Goal: Find specific page/section: Find specific page/section

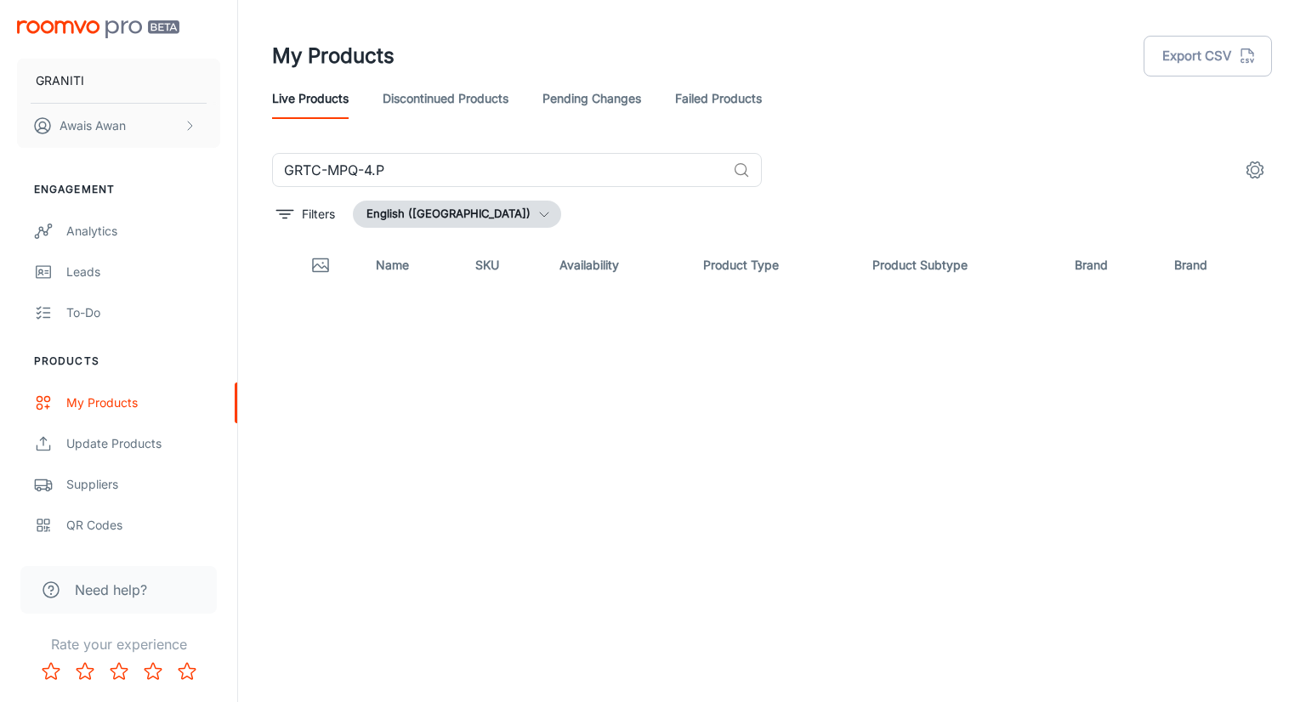
click at [296, 112] on link "Live Products" at bounding box center [310, 98] width 77 height 41
click at [717, 184] on input "GRTC-MPQ-4.P" at bounding box center [499, 170] width 454 height 34
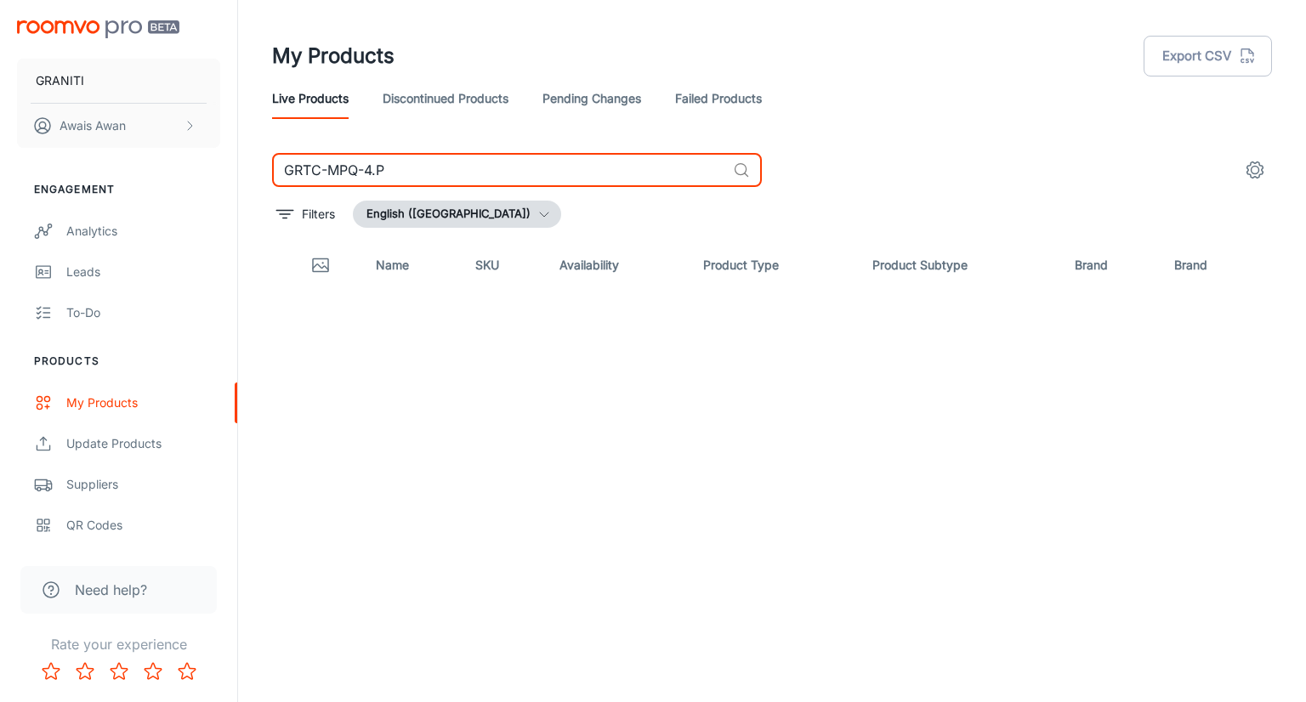
click at [717, 184] on input "GRTC-MPQ-4.P" at bounding box center [499, 170] width 454 height 34
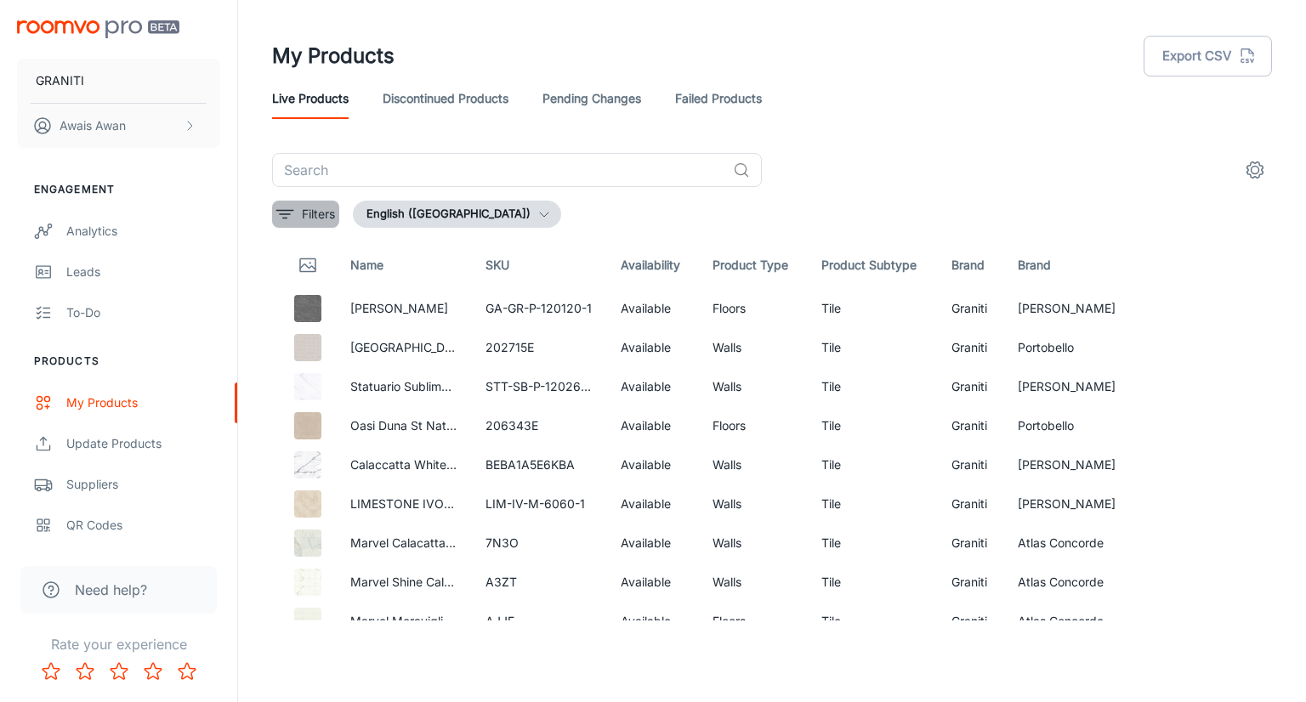
click at [284, 214] on line "filter" at bounding box center [285, 214] width 10 height 0
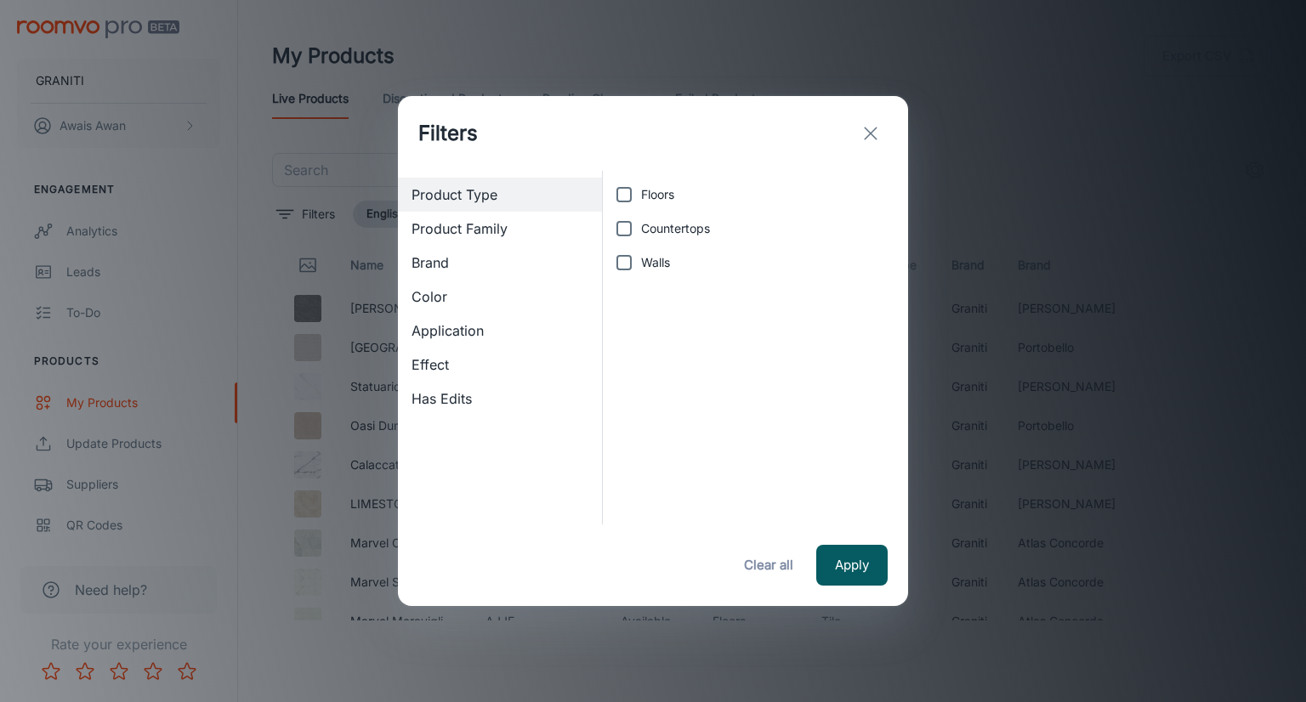
click at [473, 273] on div "Brand" at bounding box center [500, 263] width 204 height 34
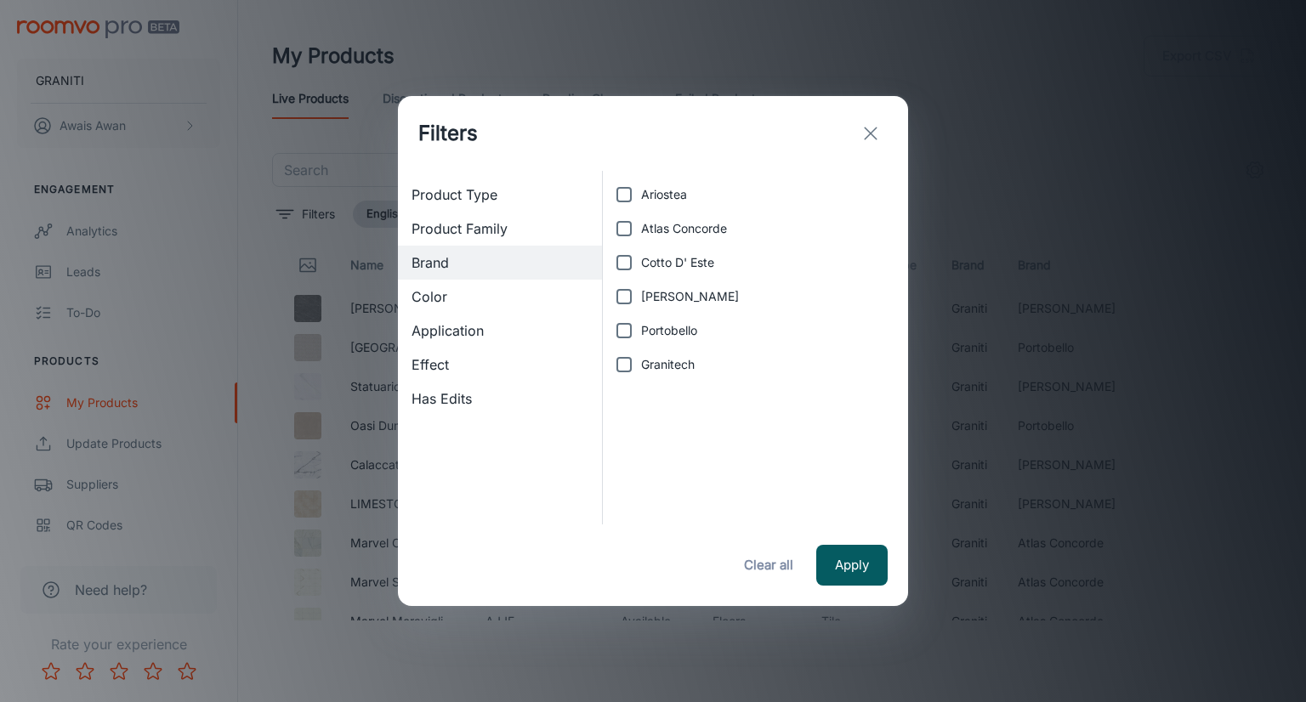
click at [646, 368] on span "Granitech" at bounding box center [668, 364] width 54 height 19
click at [641, 368] on input "Granitech" at bounding box center [624, 365] width 34 height 34
checkbox input "true"
click at [853, 576] on button "Apply" at bounding box center [851, 565] width 71 height 41
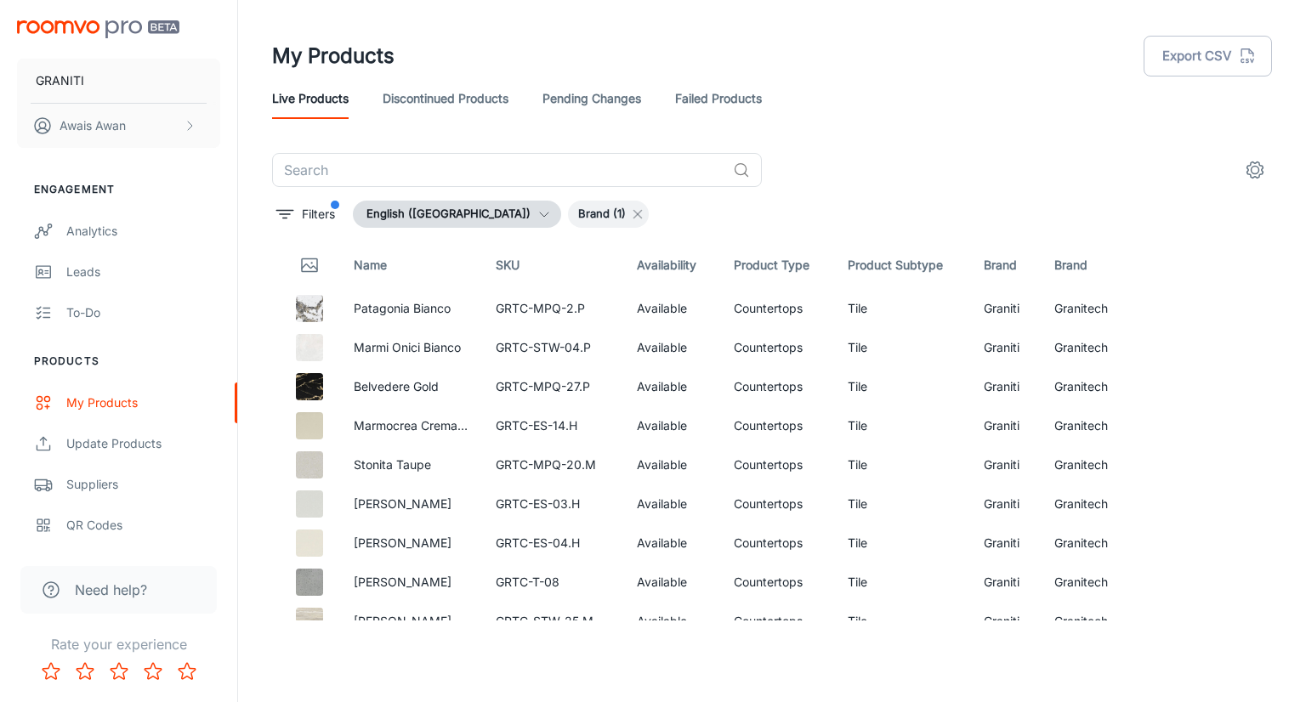
click at [631, 213] on icon at bounding box center [638, 214] width 14 height 14
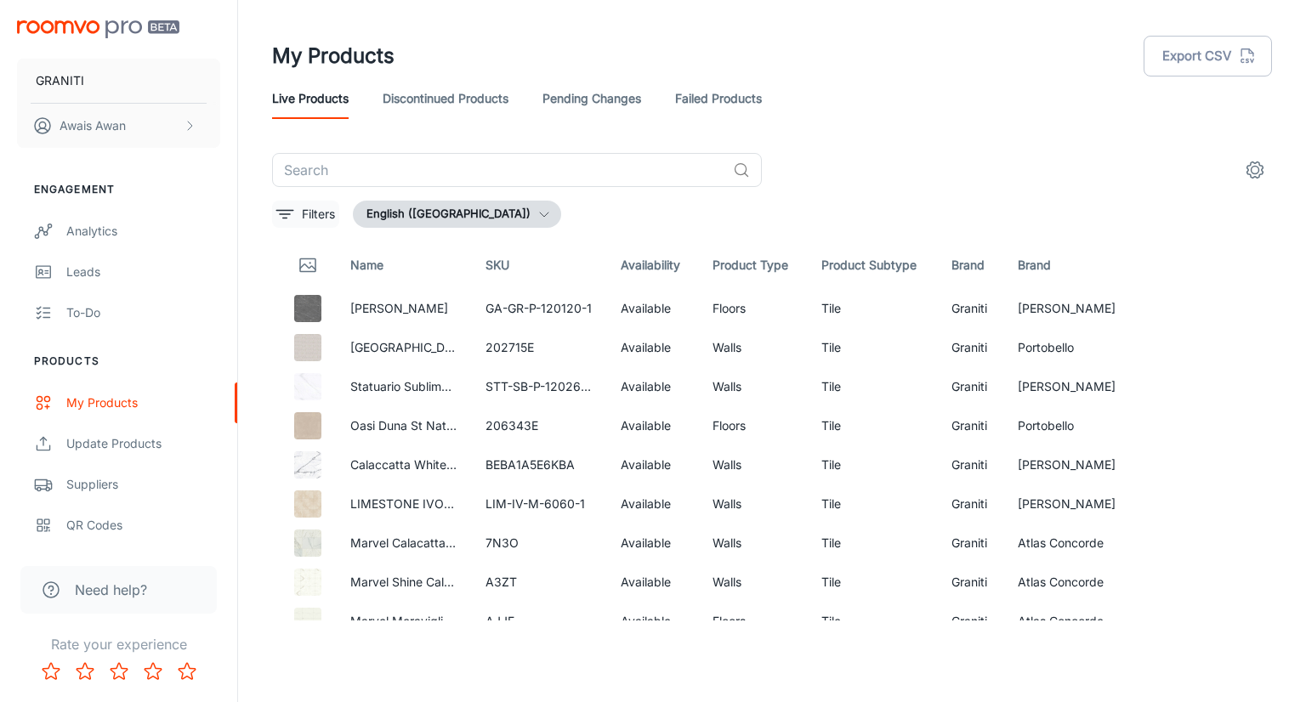
click at [320, 211] on p "Filters" at bounding box center [318, 214] width 33 height 19
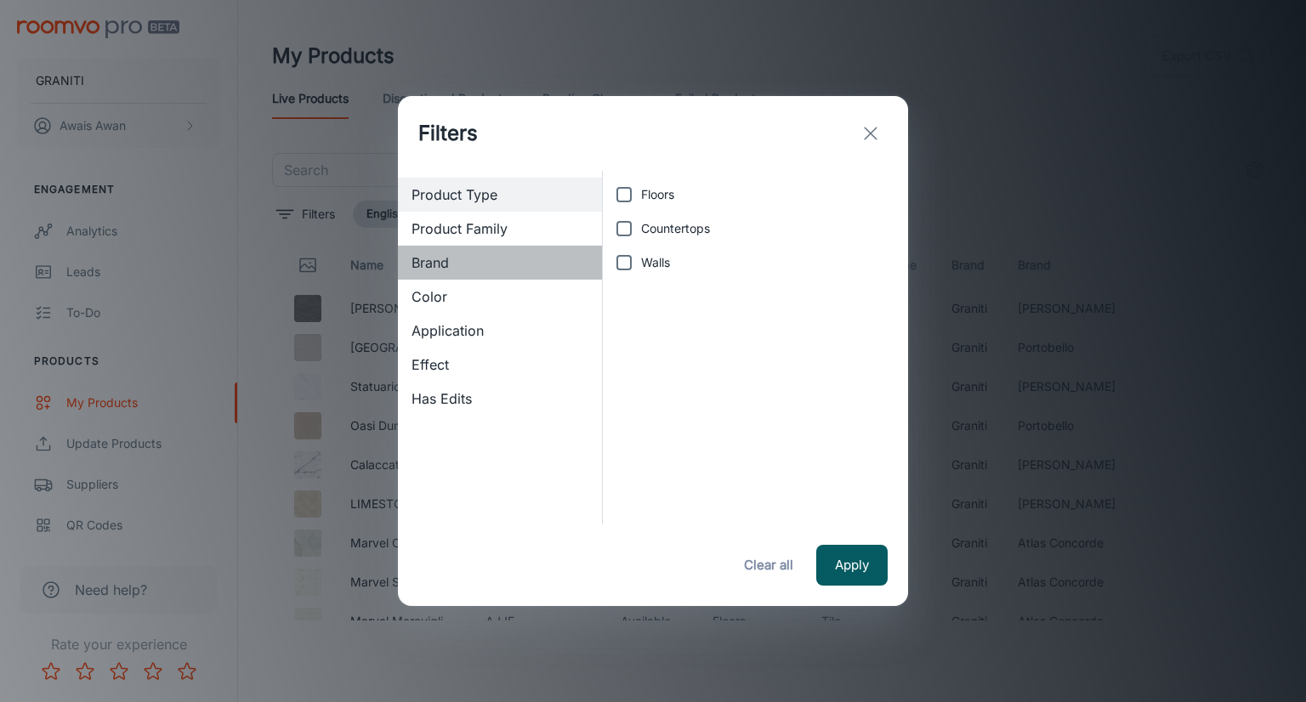
click at [462, 270] on span "Brand" at bounding box center [499, 262] width 177 height 20
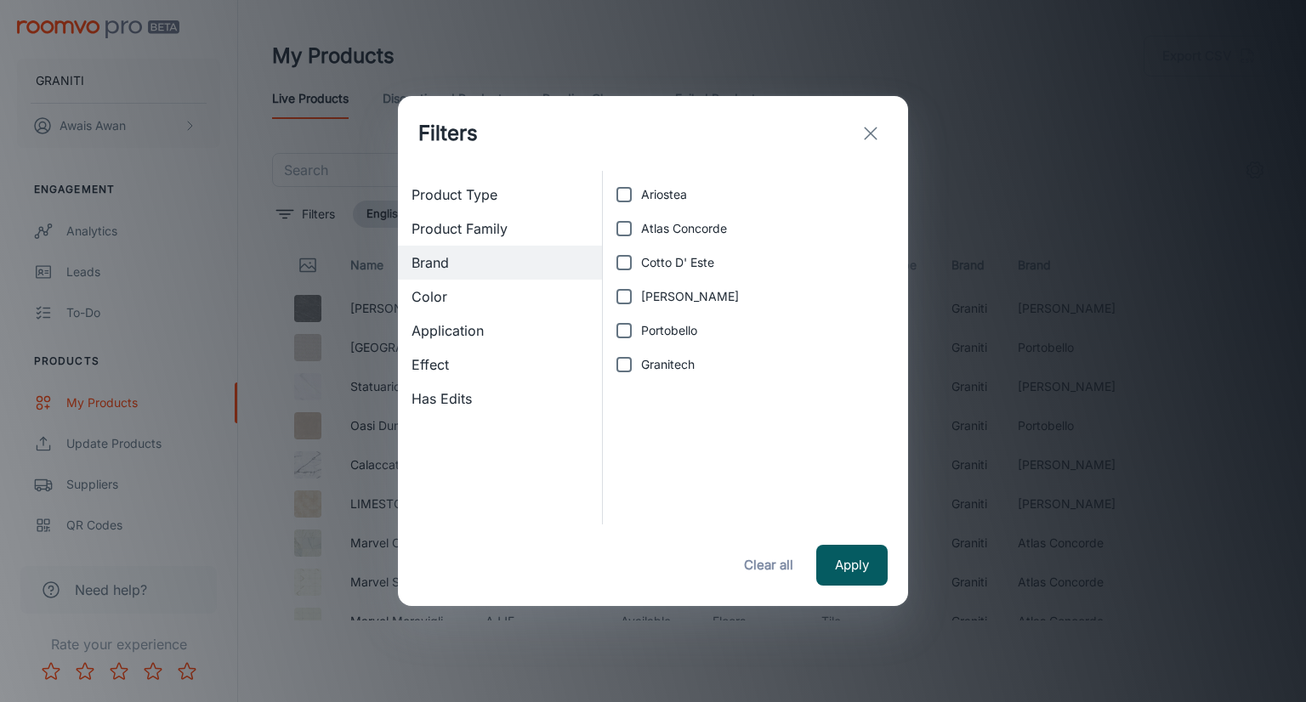
click at [680, 235] on span "Atlas Concorde" at bounding box center [684, 228] width 86 height 19
click at [641, 235] on input "Atlas Concorde" at bounding box center [624, 229] width 34 height 34
checkbox input "true"
click at [831, 559] on button "Apply" at bounding box center [851, 565] width 71 height 41
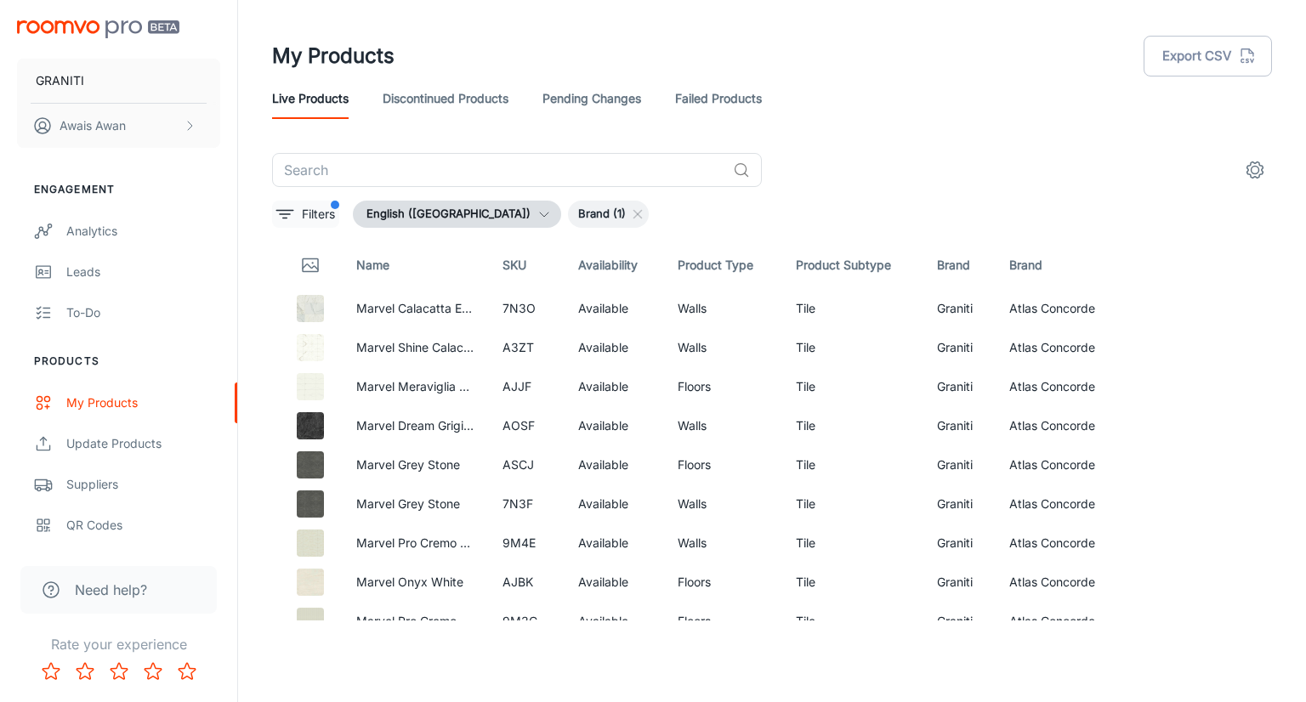
click at [309, 213] on p "Filters" at bounding box center [318, 214] width 33 height 19
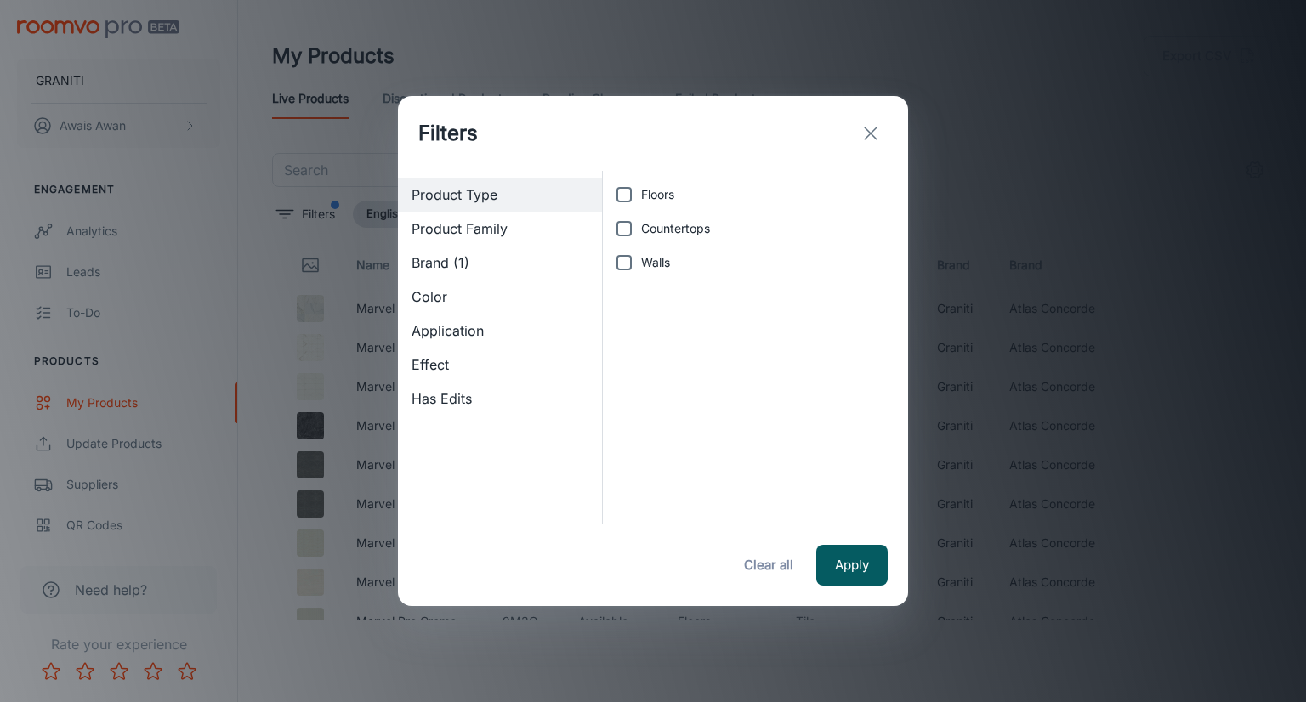
click at [485, 371] on span "Effect" at bounding box center [499, 364] width 177 height 20
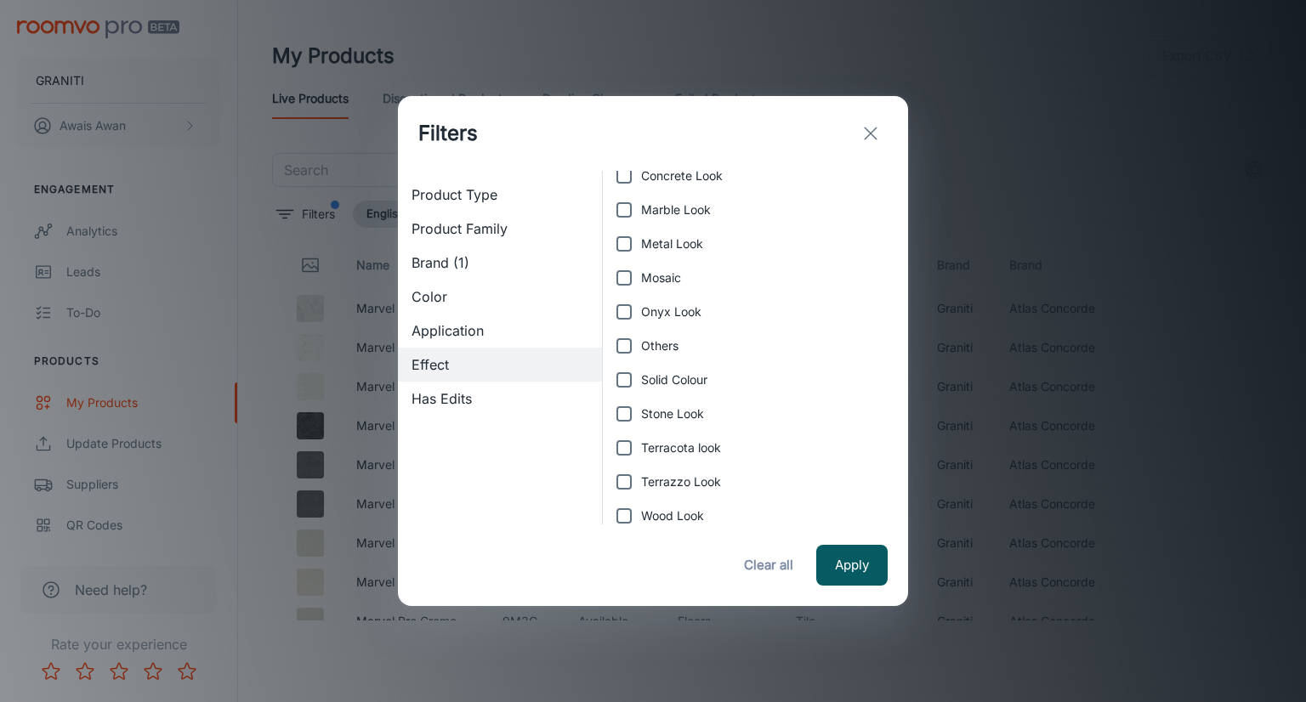
scroll to position [68, 0]
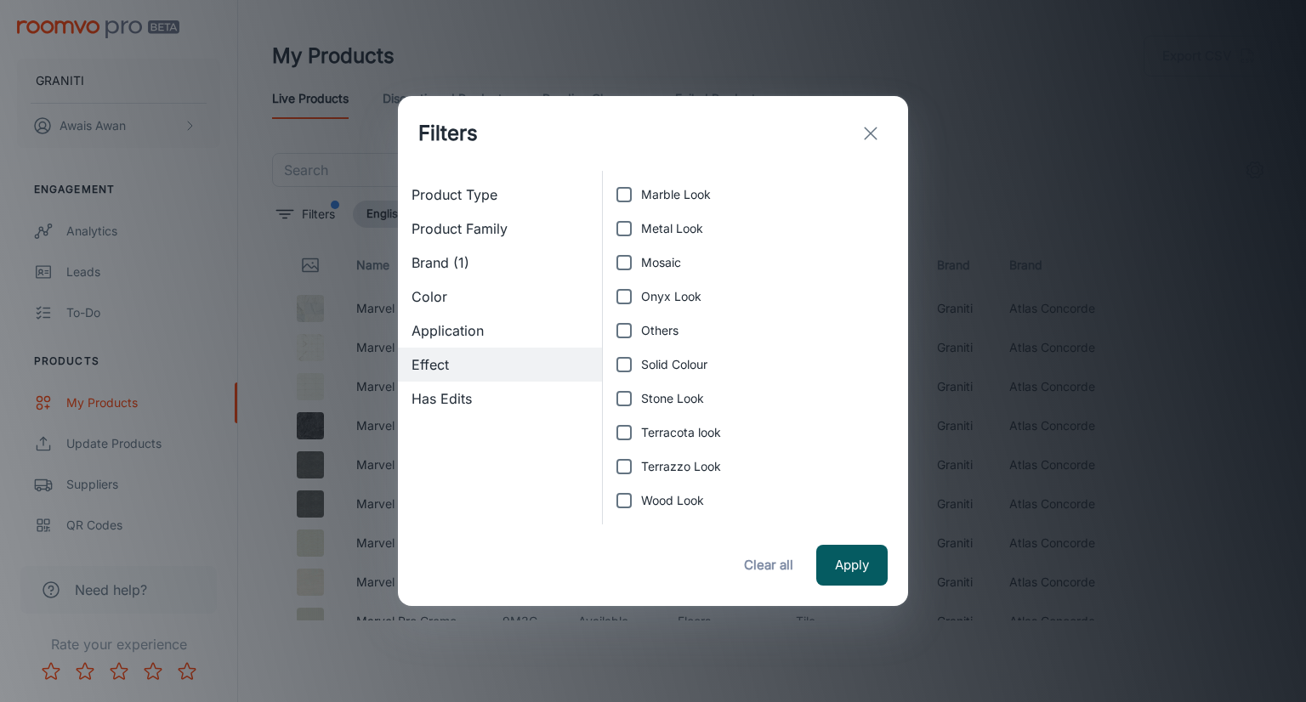
click at [616, 496] on input "Wood Look" at bounding box center [624, 501] width 34 height 34
checkbox input "true"
click at [625, 363] on input "Solid Colour" at bounding box center [624, 365] width 34 height 34
checkbox input "true"
click at [622, 257] on input "Mosaic" at bounding box center [624, 263] width 34 height 34
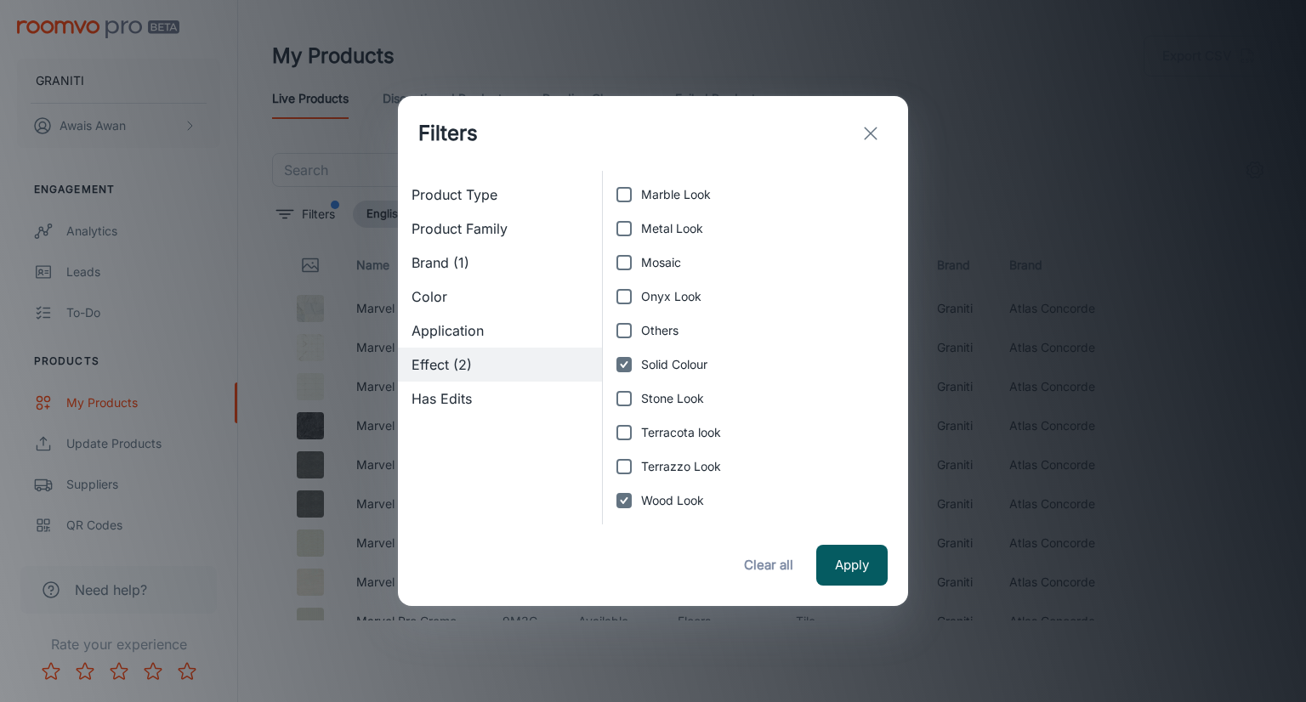
checkbox input "true"
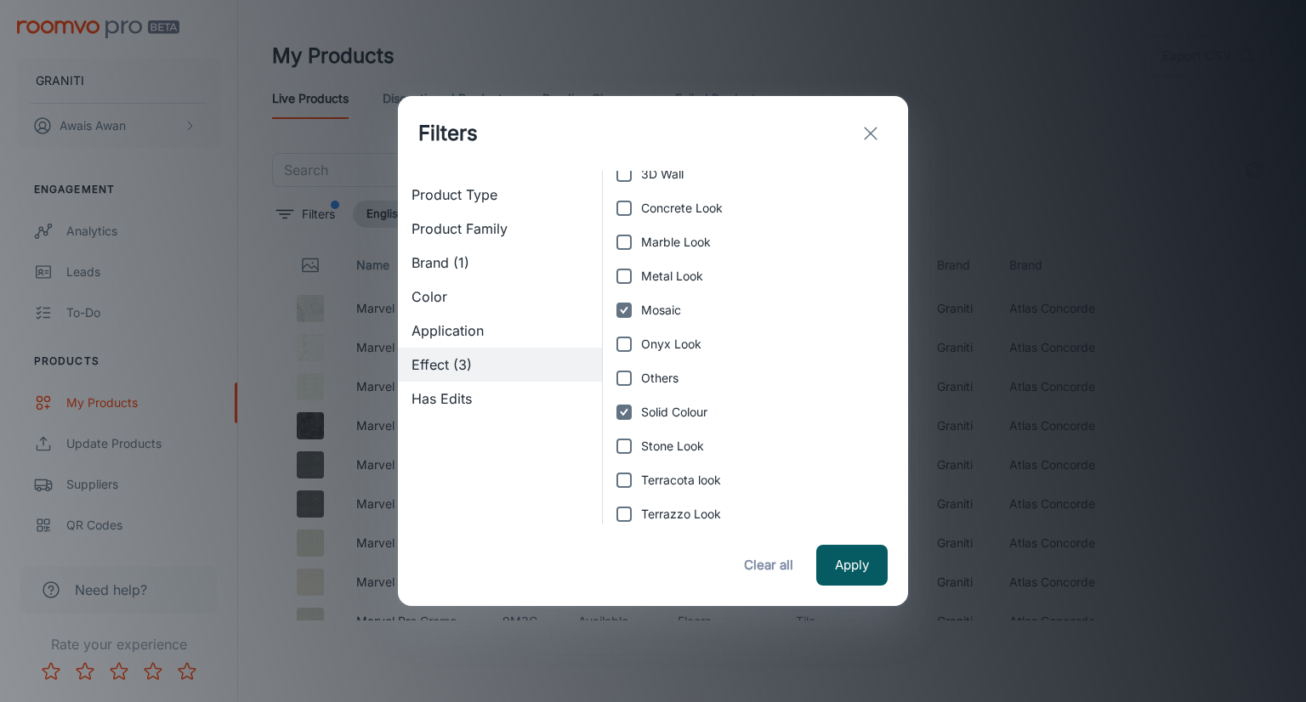
scroll to position [0, 0]
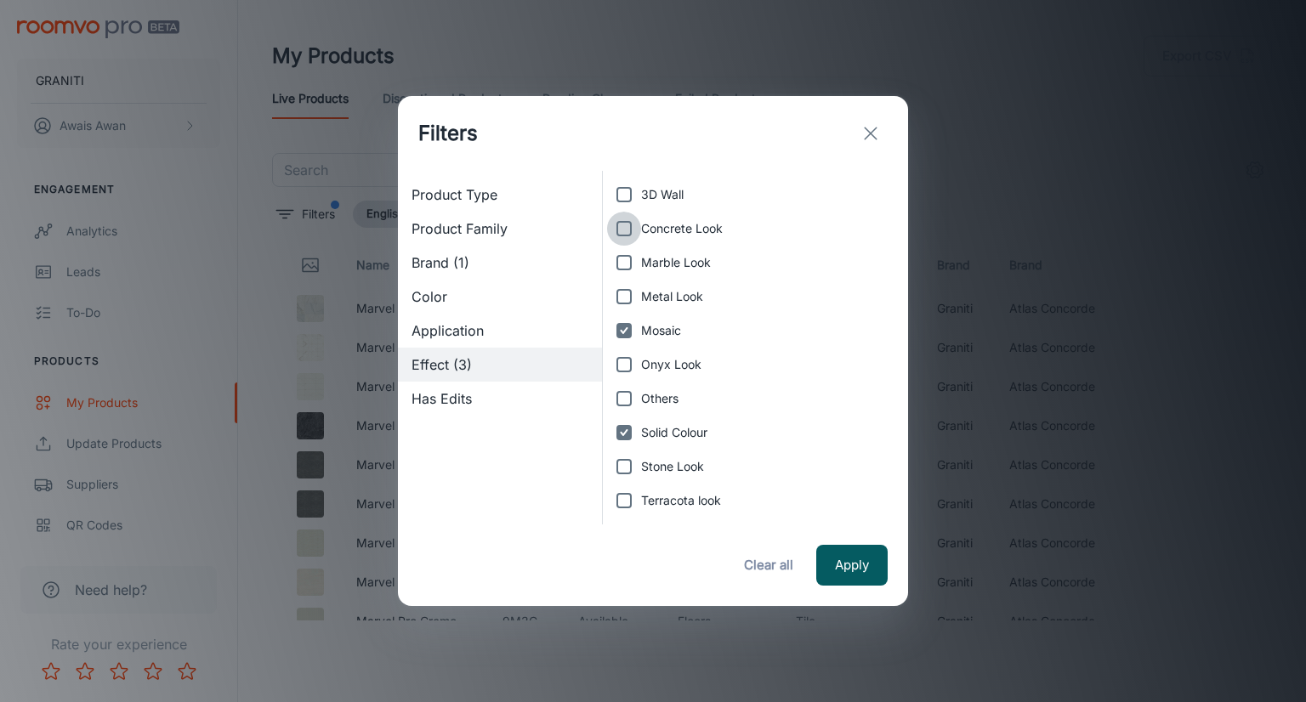
click at [626, 221] on input "Concrete Look" at bounding box center [624, 229] width 34 height 34
checkbox input "true"
click at [516, 403] on span "Has Edits" at bounding box center [499, 398] width 177 height 20
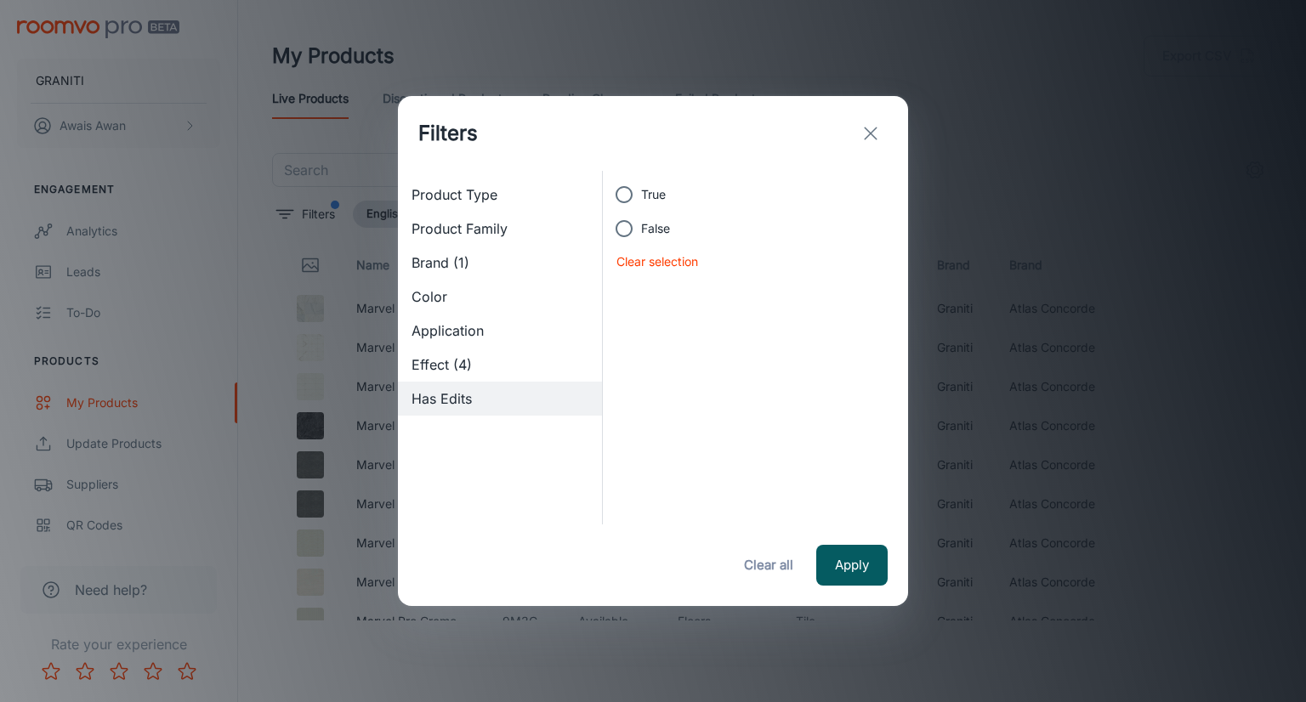
click at [511, 371] on span "Effect (4)" at bounding box center [499, 364] width 177 height 20
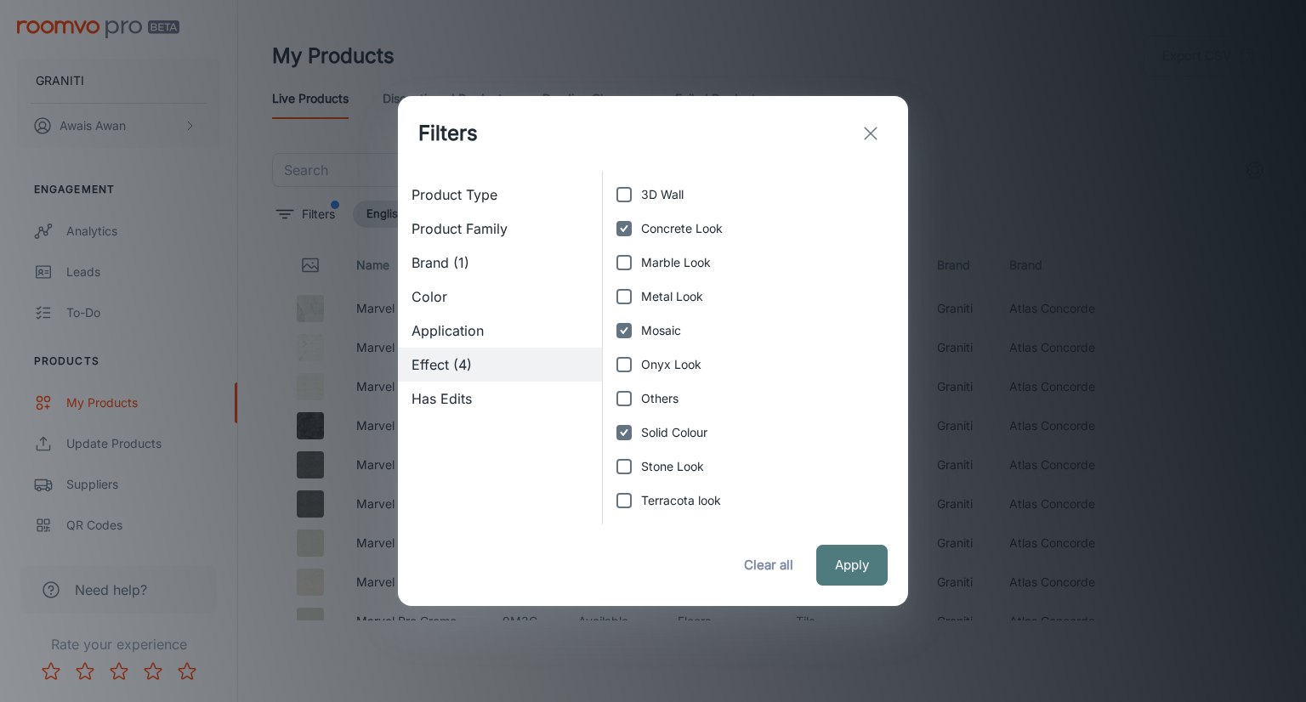
click at [844, 568] on button "Apply" at bounding box center [851, 565] width 71 height 41
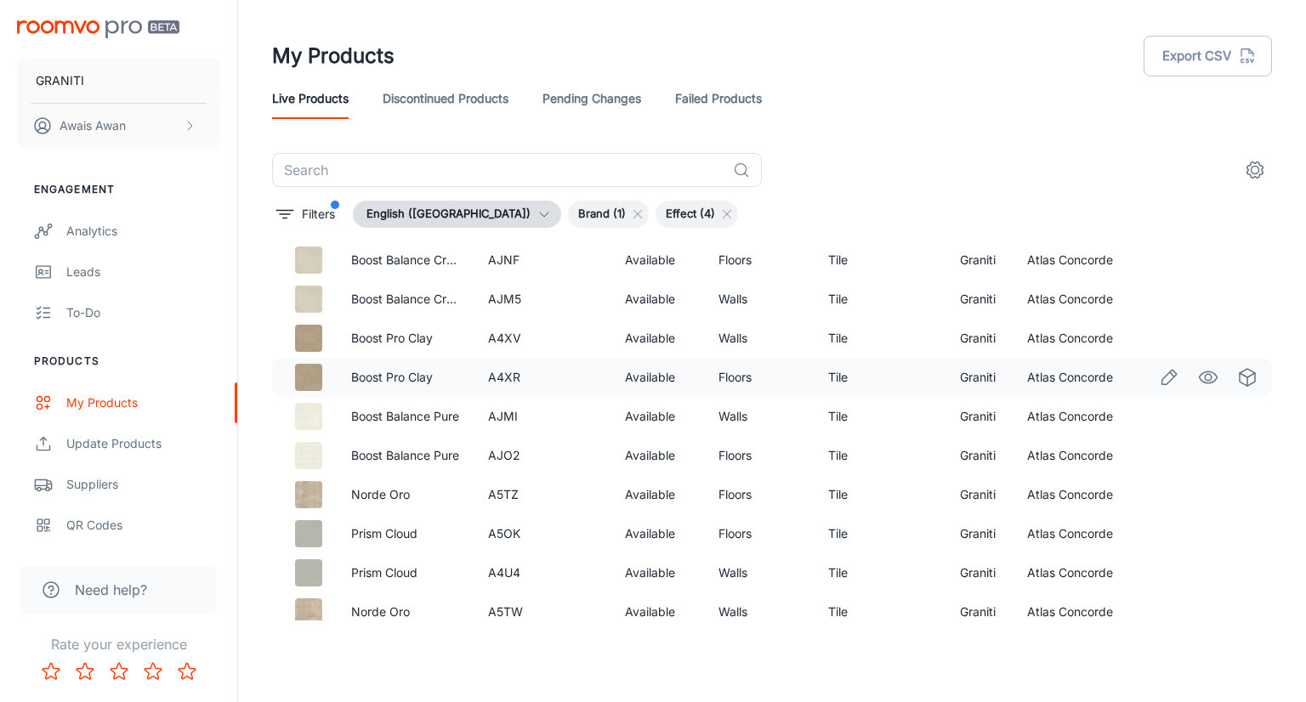
scroll to position [3422, 0]
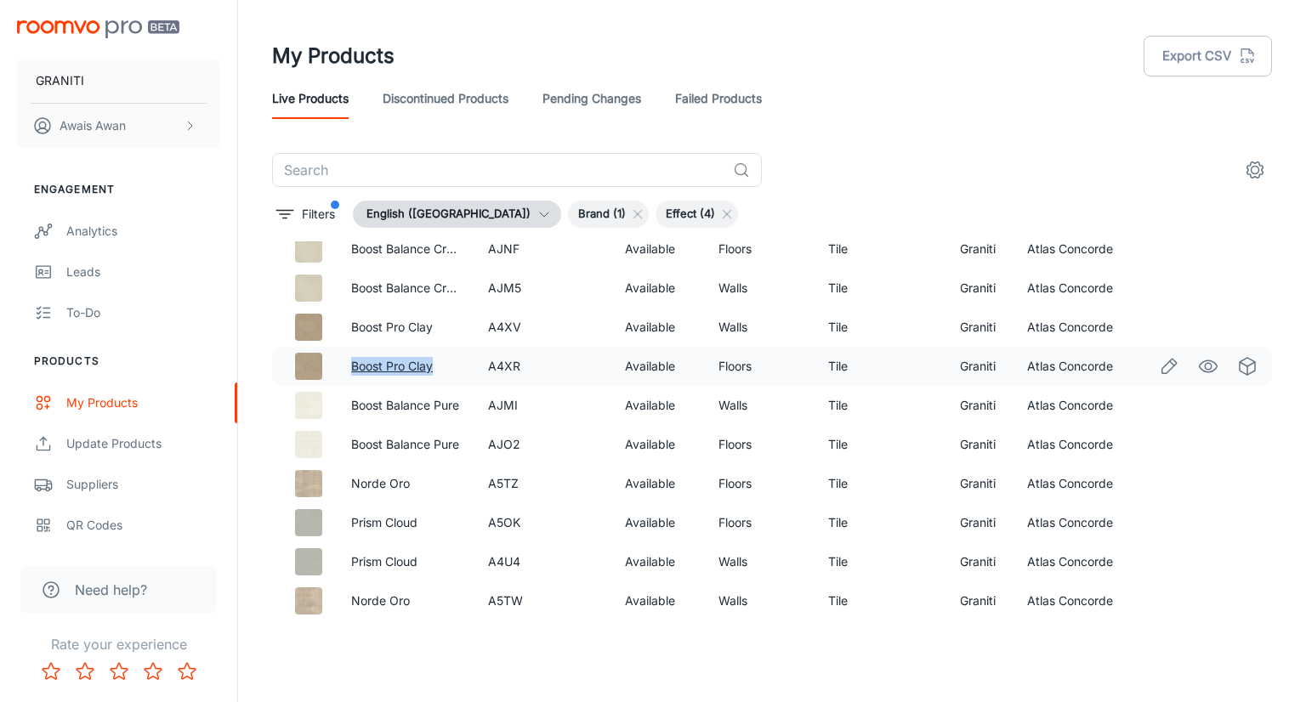
drag, startPoint x: 350, startPoint y: 366, endPoint x: 435, endPoint y: 371, distance: 85.1
click at [435, 371] on td "Boost Pro Clay" at bounding box center [405, 366] width 137 height 39
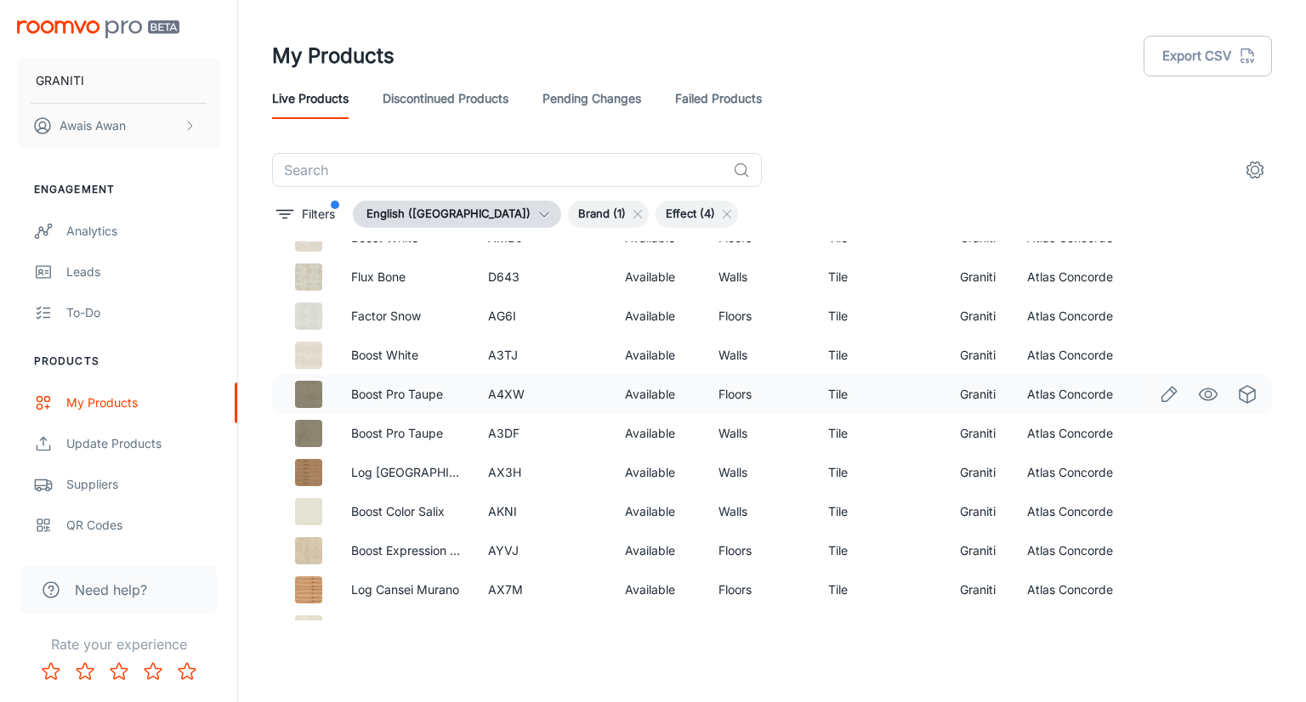
scroll to position [4102, 0]
